Goal: Information Seeking & Learning: Find specific page/section

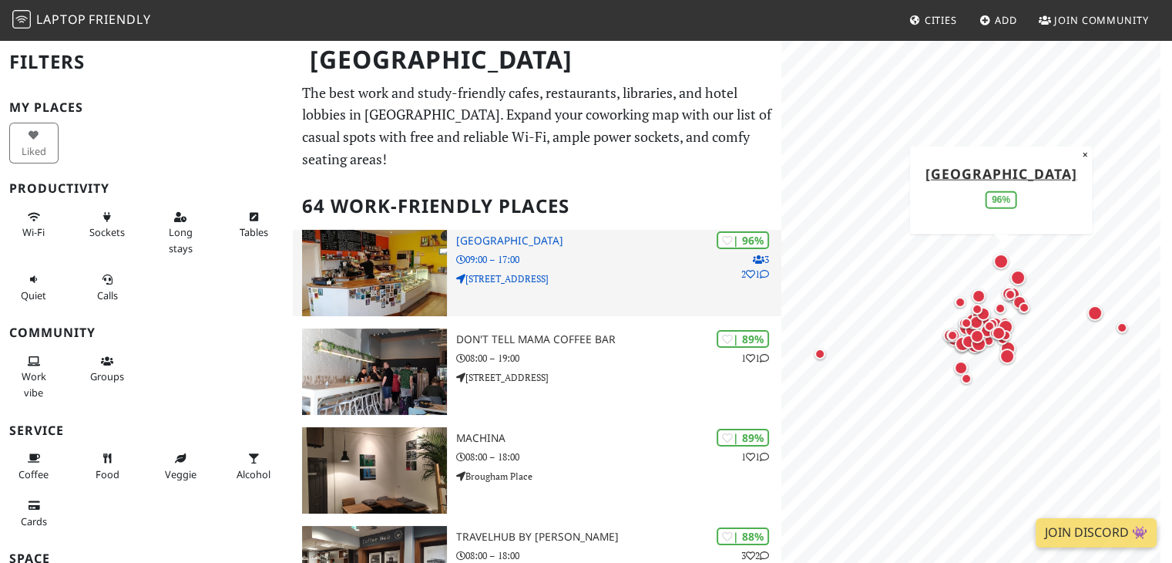
click at [580, 275] on p "19 N Fort St" at bounding box center [619, 278] width 326 height 15
click at [570, 272] on p "19 N Fort St" at bounding box center [619, 278] width 326 height 15
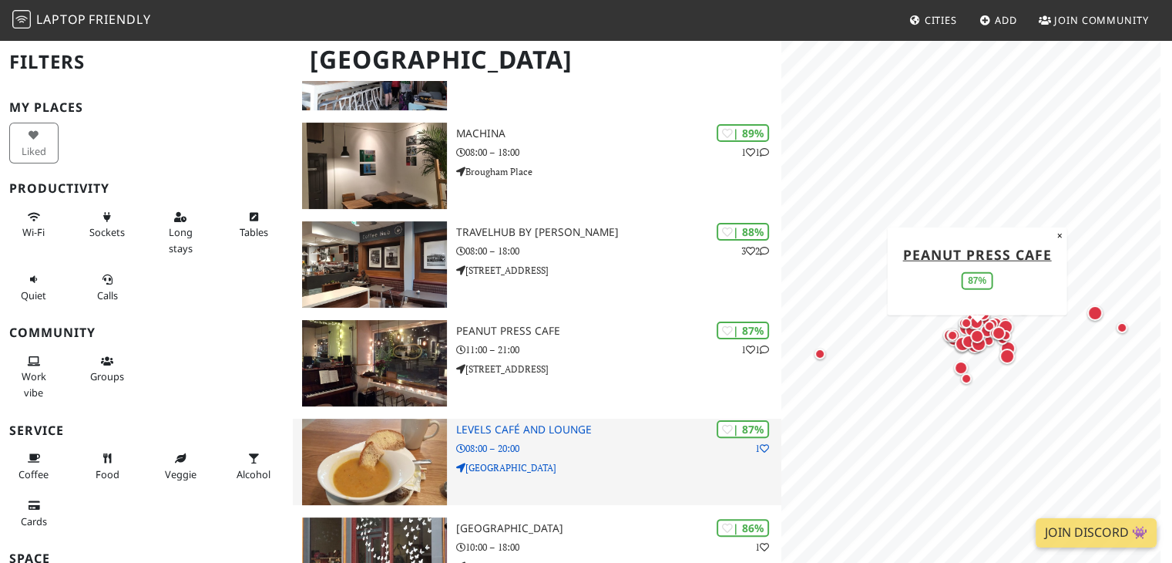
scroll to position [308, 0]
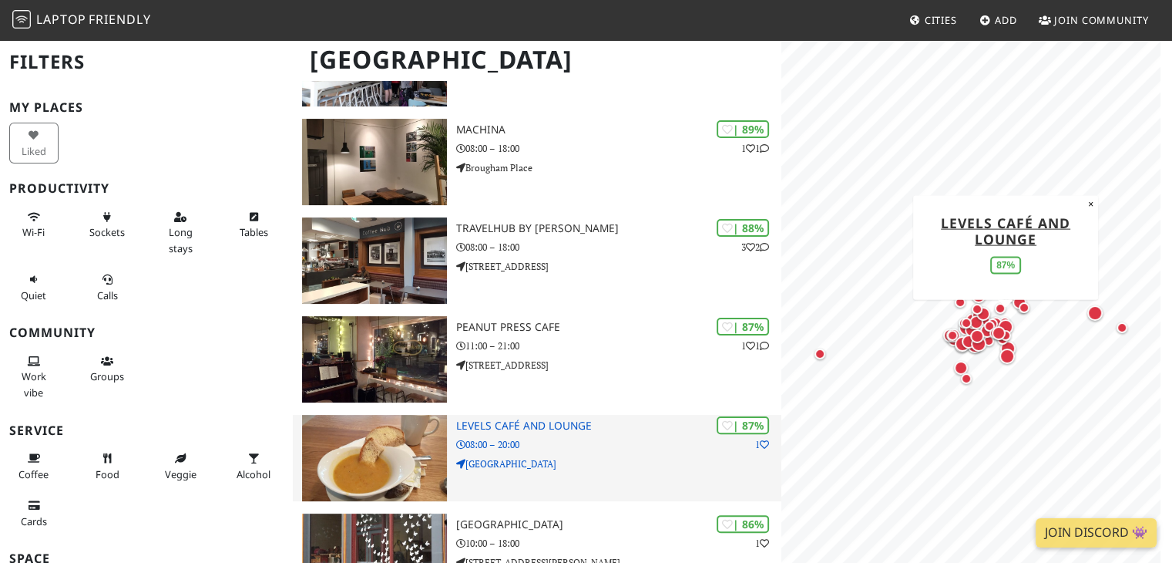
click at [604, 446] on p "08:00 – 20:00" at bounding box center [619, 444] width 326 height 15
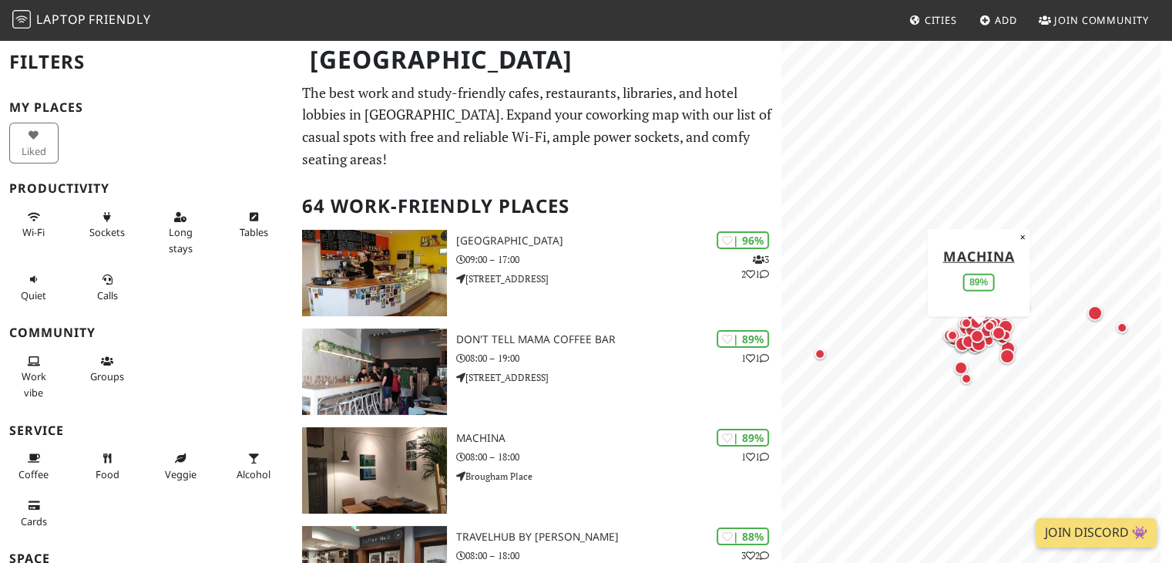
scroll to position [0, 0]
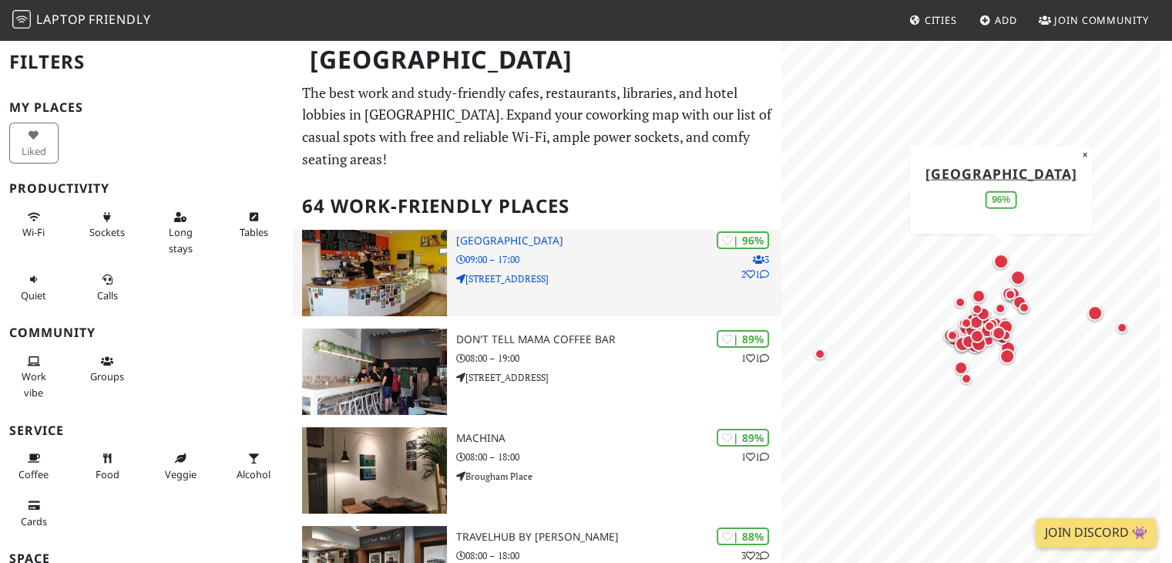
click at [575, 273] on p "19 N Fort St" at bounding box center [619, 278] width 326 height 15
click at [725, 238] on icon at bounding box center [727, 241] width 11 height 11
click at [659, 271] on p "19 N Fort St" at bounding box center [619, 278] width 326 height 15
click at [510, 241] on h3 "[GEOGRAPHIC_DATA]" at bounding box center [619, 240] width 326 height 13
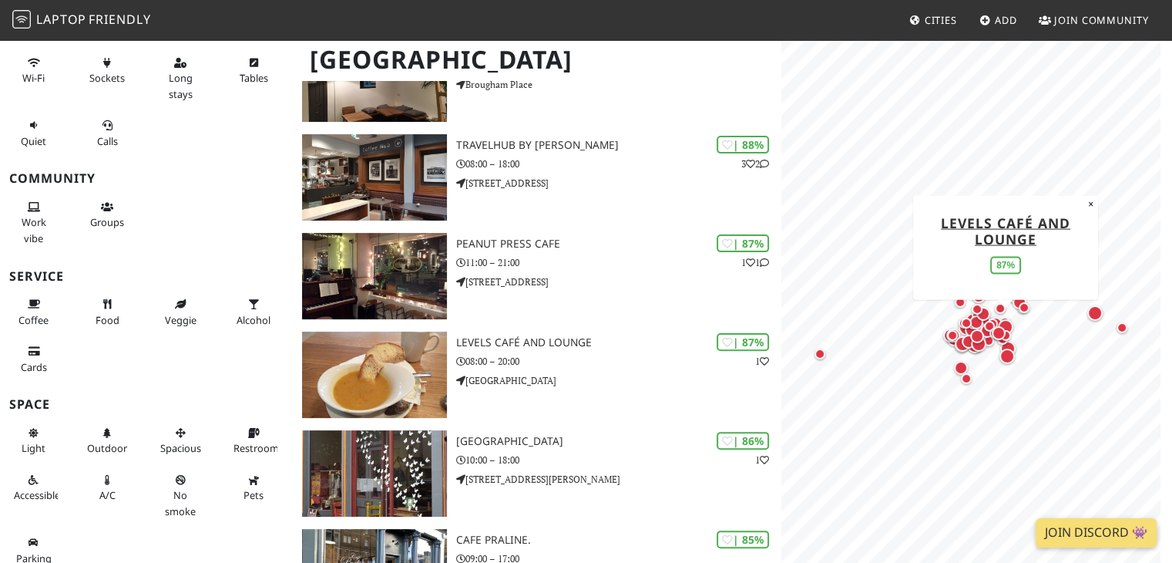
scroll to position [540, 0]
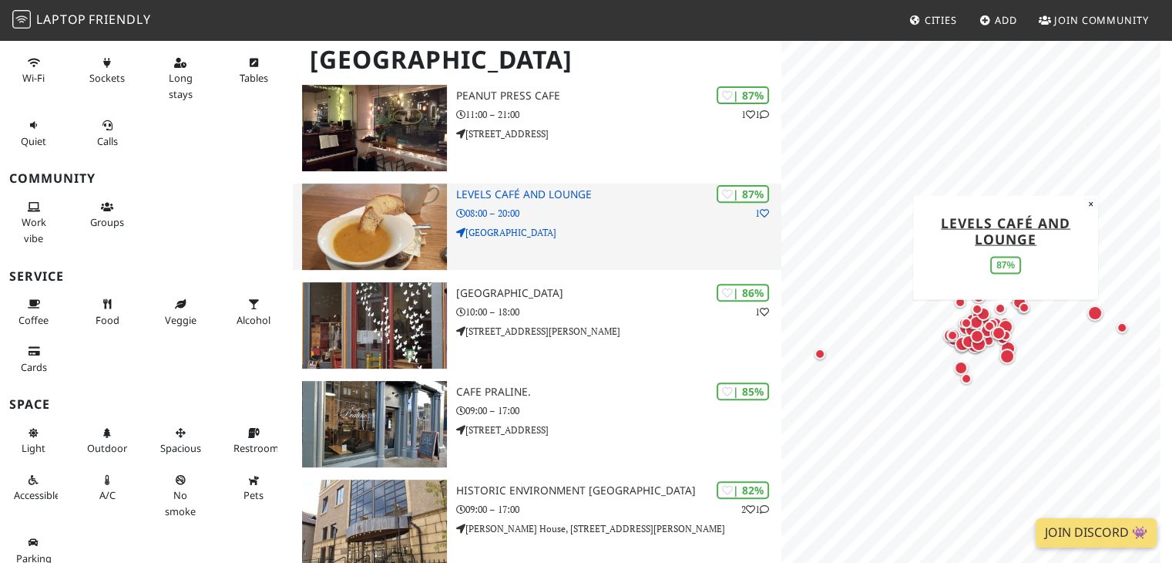
click at [552, 228] on p "Holyrood Road" at bounding box center [619, 232] width 326 height 15
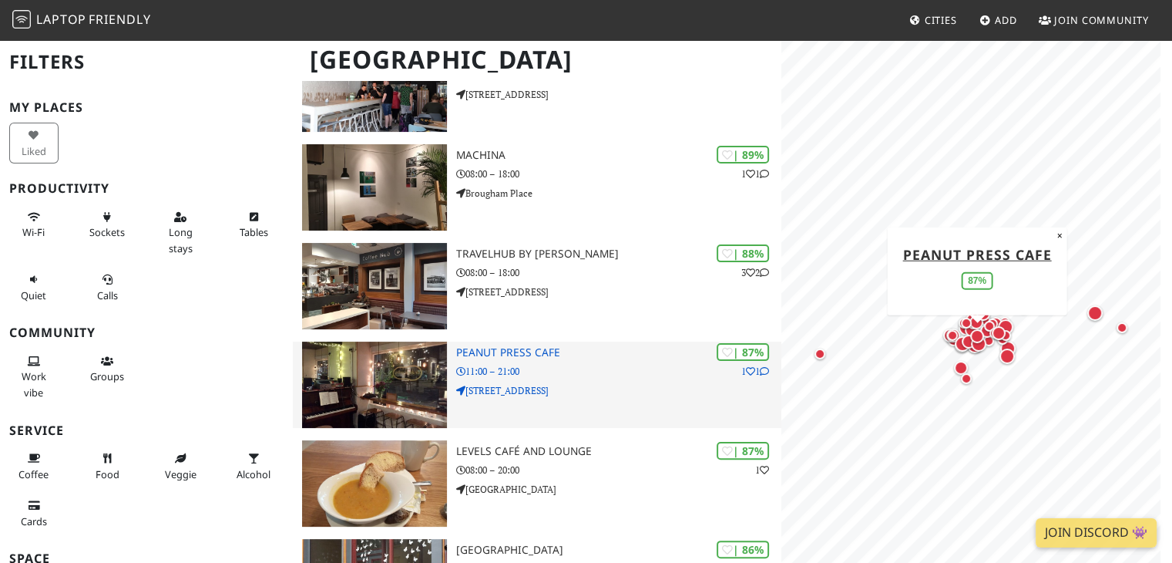
scroll to position [77, 0]
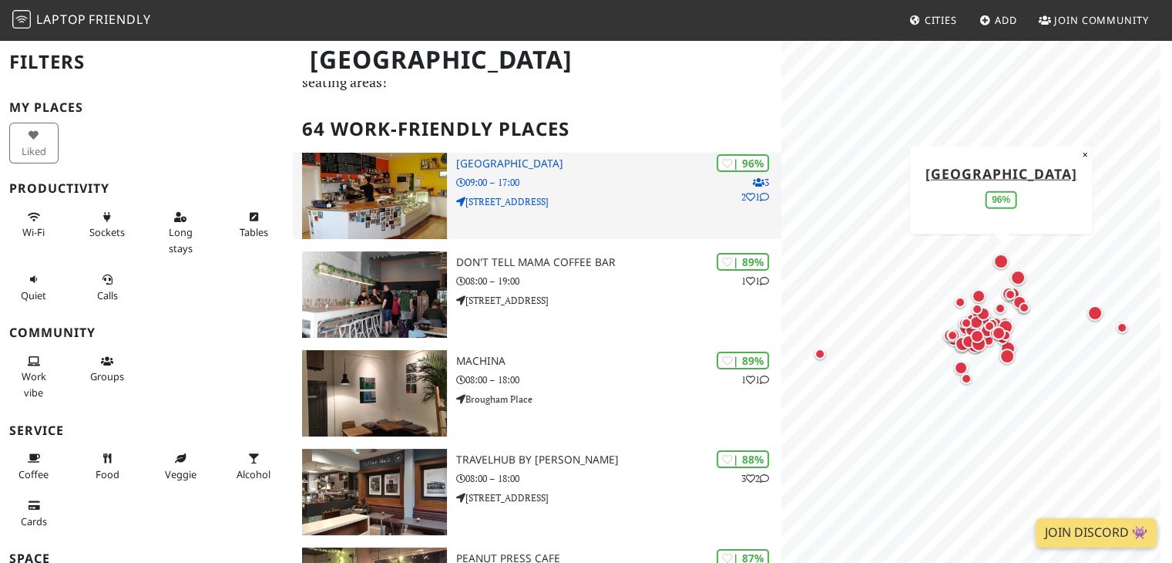
click at [503, 175] on p "09:00 – 17:00" at bounding box center [619, 182] width 326 height 15
click at [491, 175] on p "09:00 – 17:00" at bounding box center [619, 182] width 326 height 15
click at [469, 153] on div "| 96% 3 2 1 North Fort Cafe 09:00 – 17:00 19 N Fort St" at bounding box center [619, 196] width 326 height 86
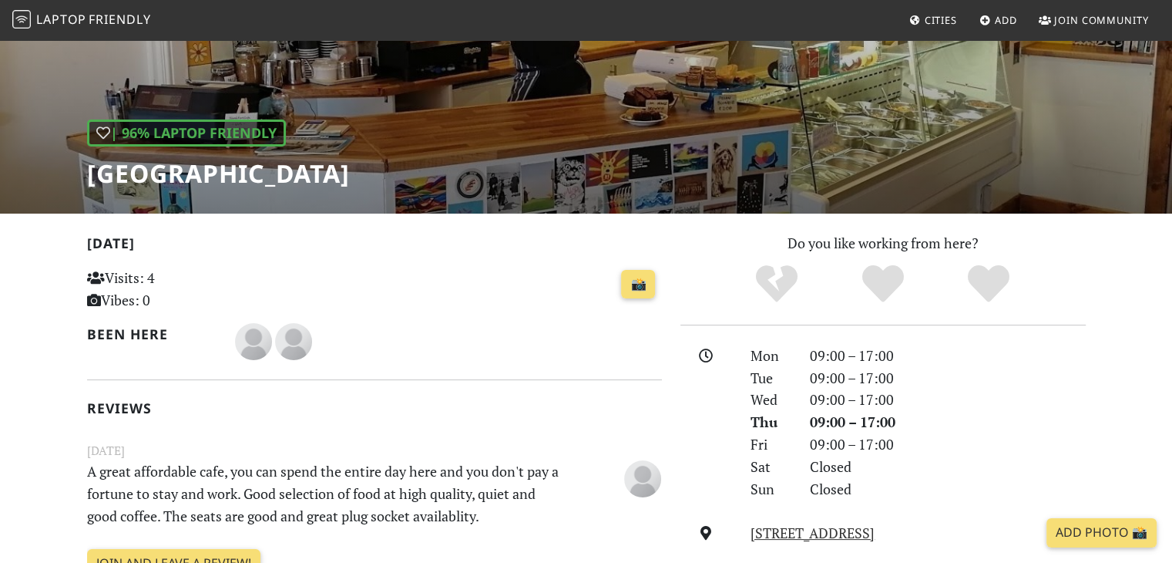
scroll to position [154, 0]
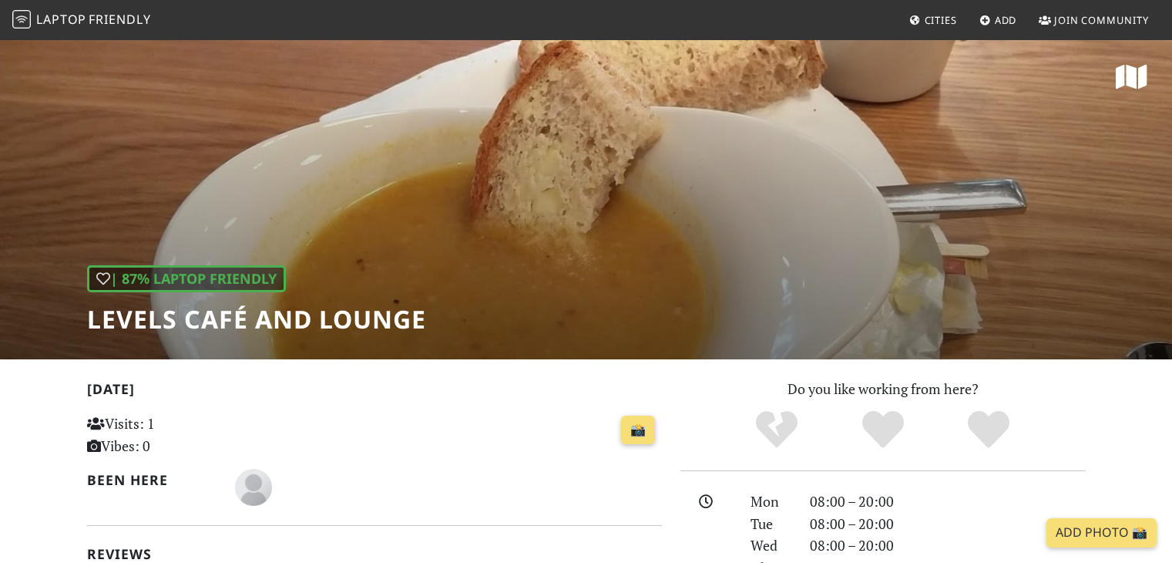
scroll to position [385, 0]
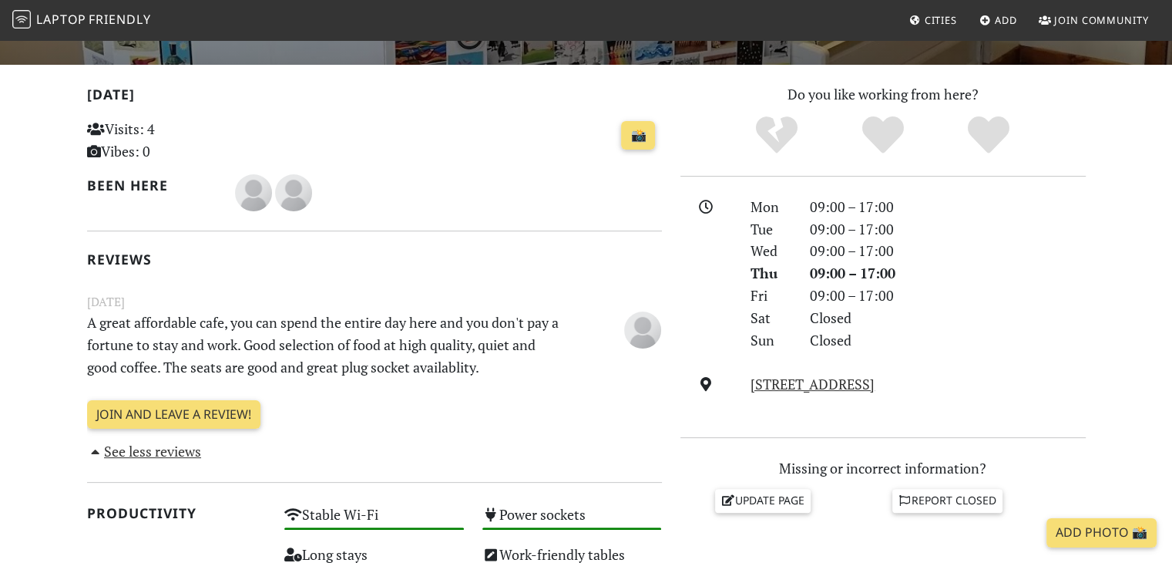
scroll to position [308, 0]
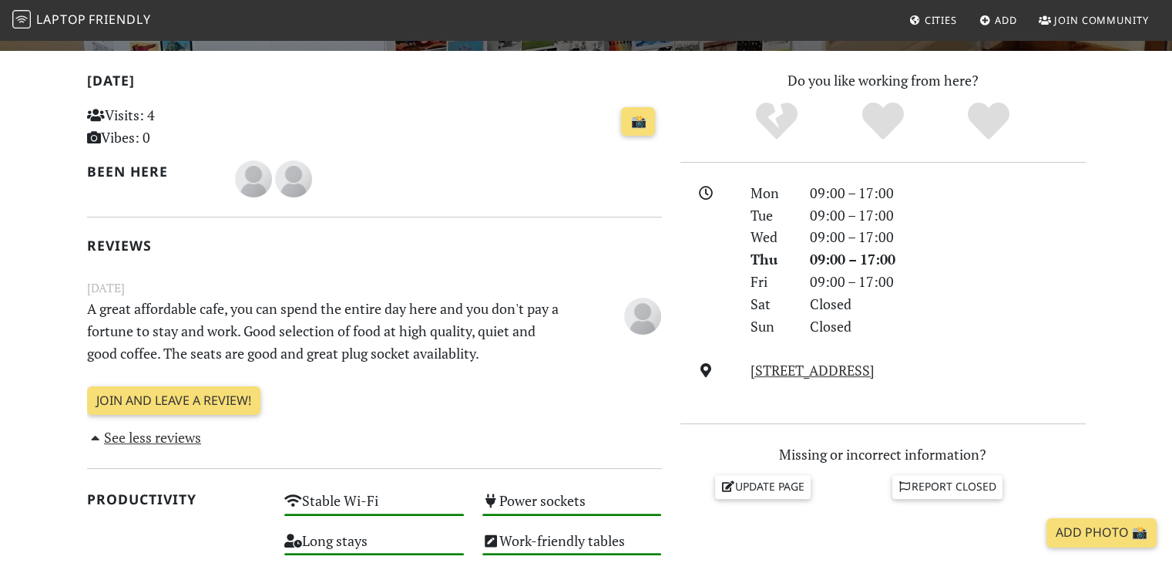
click at [163, 438] on link "See less reviews" at bounding box center [144, 437] width 115 height 19
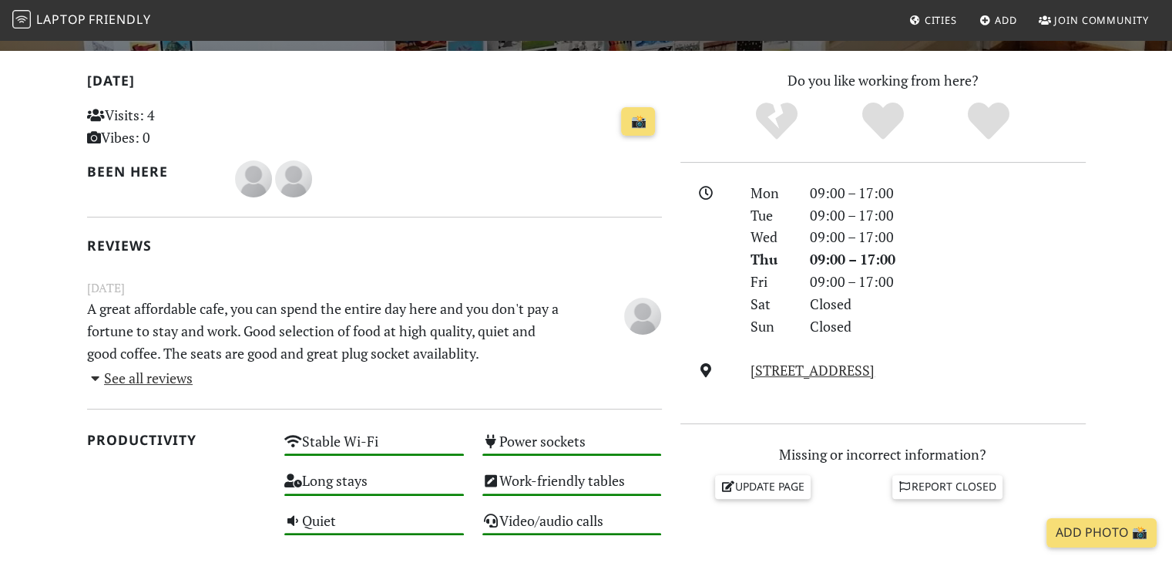
click at [170, 386] on div "Today Visits: 4 Vibes: 0 📸 Been here Reviews June 26, 2019 A great affordable c…" at bounding box center [374, 229] width 575 height 320
click at [169, 375] on link "See all reviews" at bounding box center [140, 377] width 106 height 19
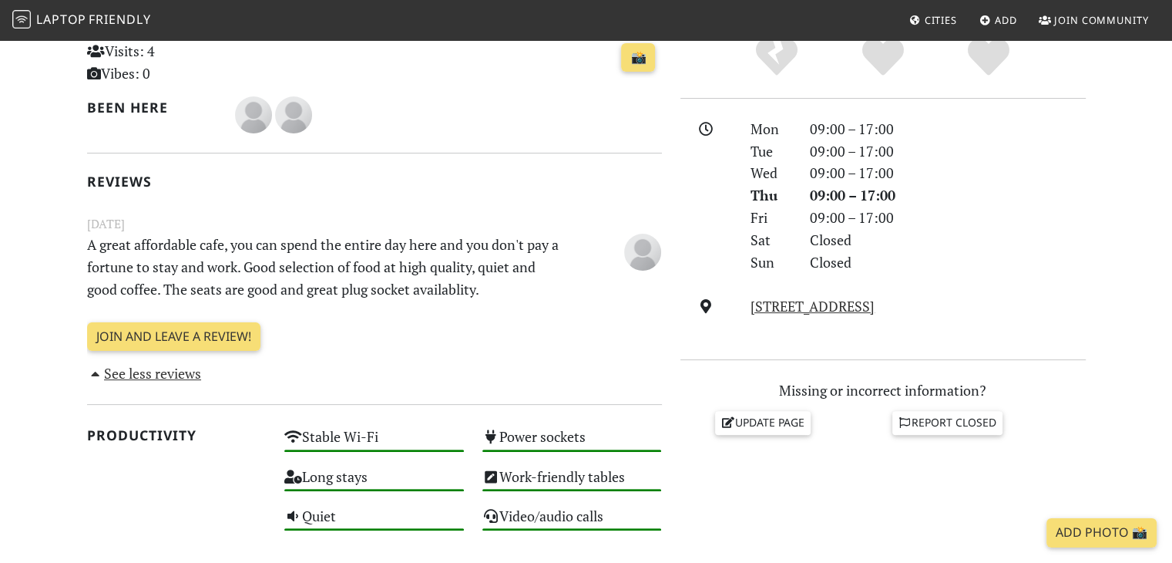
scroll to position [231, 0]
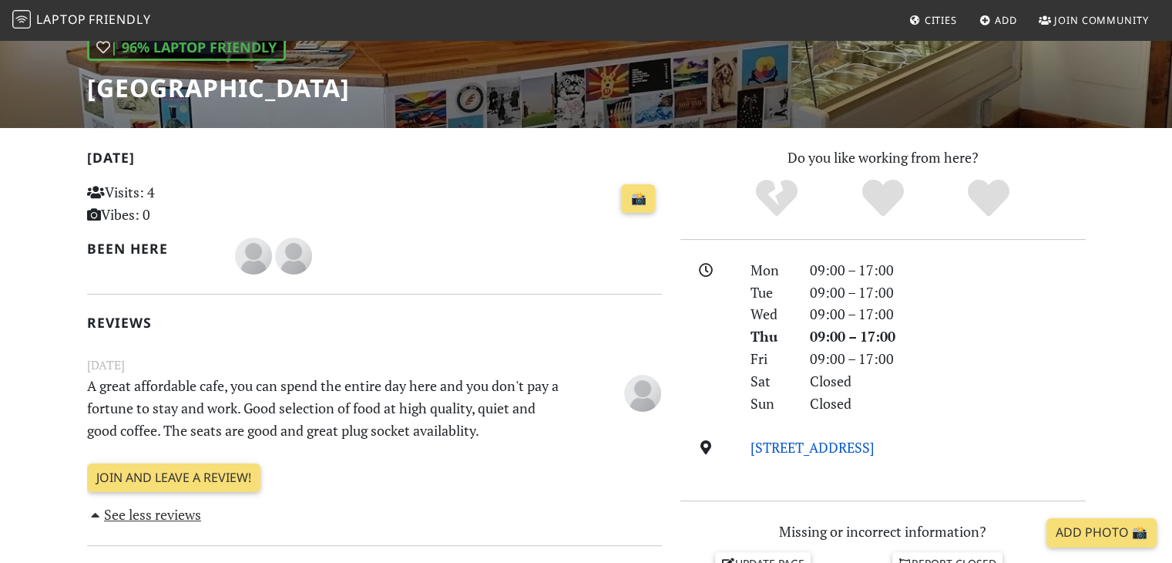
click at [799, 448] on link "[STREET_ADDRESS]" at bounding box center [813, 447] width 124 height 19
